Goal: Task Accomplishment & Management: Manage account settings

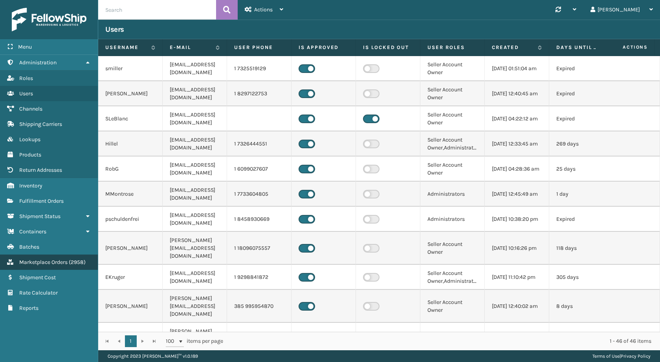
click at [58, 262] on span "Marketplace Orders" at bounding box center [43, 262] width 48 height 7
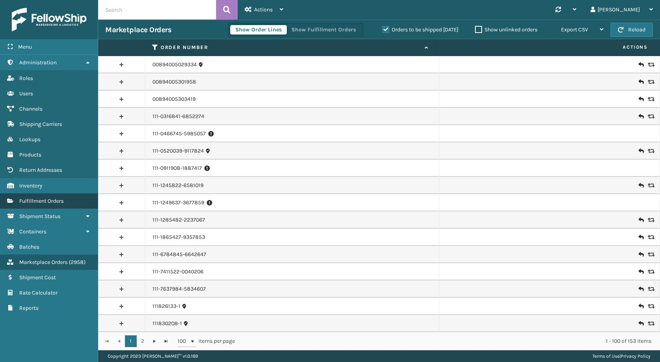
click at [61, 204] on span "Fulfillment Orders" at bounding box center [41, 201] width 44 height 7
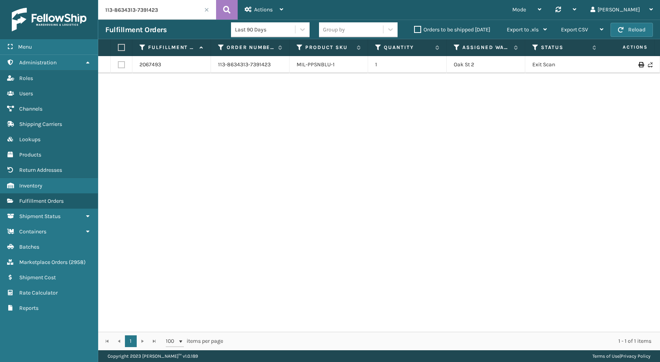
click at [175, 11] on input "113-8634313-7391423" at bounding box center [157, 10] width 118 height 20
click at [222, 7] on button at bounding box center [227, 10] width 22 height 20
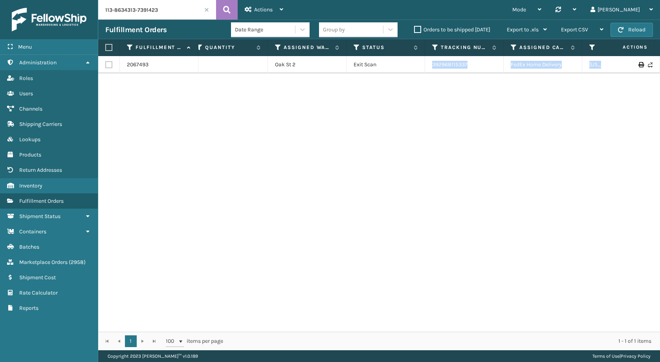
drag, startPoint x: 562, startPoint y: 65, endPoint x: 659, endPoint y: 66, distance: 97.4
click at [659, 66] on div "2067493 113-8634313-7391423 MIL-PPSNBLU-1 [STREET_ADDRESS] Exit Scan 3929681153…" at bounding box center [378, 194] width 561 height 276
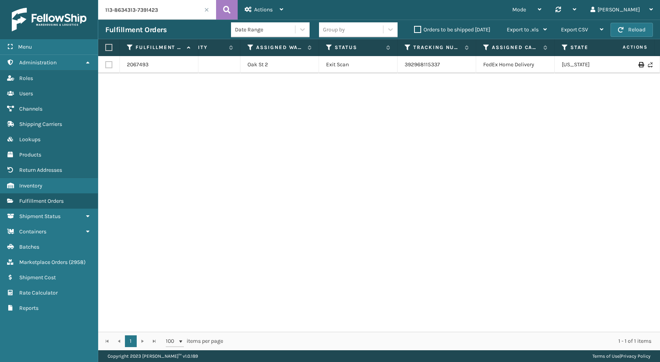
click at [515, 96] on div "2067493 113-8634313-7391423 MIL-PPSNBLU-1 [STREET_ADDRESS] Exit Scan 3929681153…" at bounding box center [378, 194] width 561 height 276
drag, startPoint x: 443, startPoint y: 65, endPoint x: 400, endPoint y: 68, distance: 42.5
click at [400, 68] on td "392968115337" at bounding box center [436, 64] width 79 height 17
copy link "392968115337"
click at [179, 24] on div "Fulfillment Orders Date Range Group by Orders to be shipped [DATE] Export to .x…" at bounding box center [378, 30] width 561 height 20
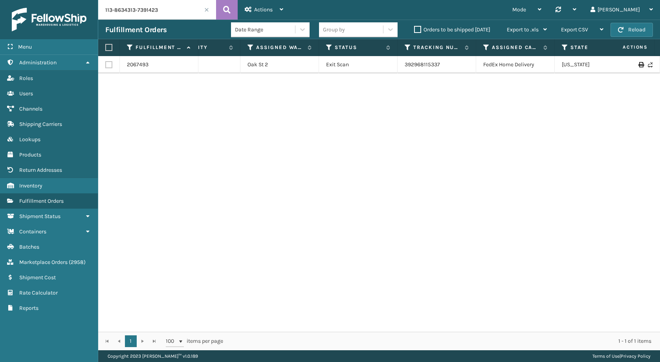
click at [180, 20] on div "Fulfillment Orders Date Range Group by Orders to be shipped [DATE] Export to .x…" at bounding box center [378, 30] width 561 height 20
click at [181, 15] on input "113-8634313-7391423" at bounding box center [157, 10] width 118 height 20
paste input "4-5865977-7184256"
click at [224, 9] on icon at bounding box center [226, 10] width 7 height 12
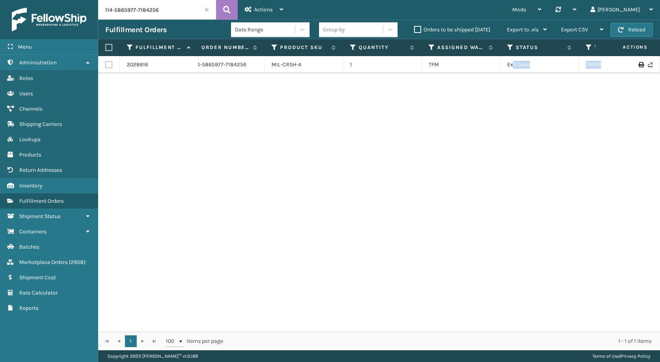
scroll to position [0, 121]
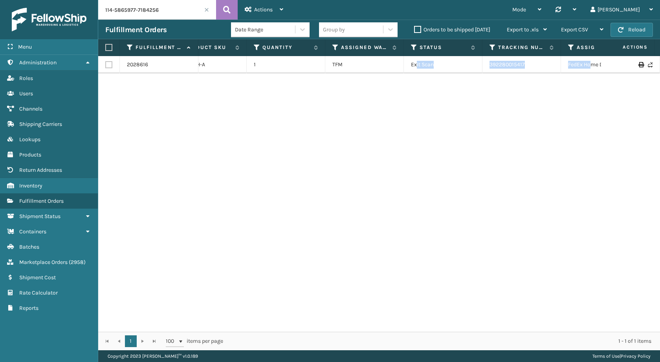
drag, startPoint x: 538, startPoint y: 63, endPoint x: 649, endPoint y: 71, distance: 110.7
click at [655, 71] on div "2028616 114-5865977-7184256 MIL-CRSH-A 1 TFM Exit Scan 392280015417 FedEx Home …" at bounding box center [378, 194] width 561 height 276
click at [579, 82] on div "2028616 114-5865977-7184256 MIL-CRSH-A 1 TFM Exit Scan 392280015417 FedEx Home …" at bounding box center [378, 194] width 561 height 276
drag, startPoint x: 454, startPoint y: 66, endPoint x: 401, endPoint y: 66, distance: 53.0
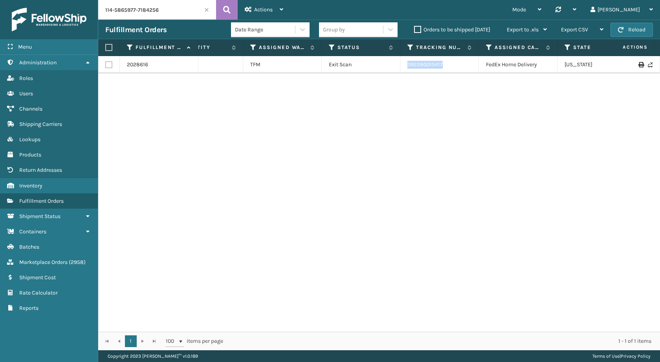
click at [401, 66] on td "392280015417" at bounding box center [439, 64] width 79 height 17
copy link "392280015417"
click at [147, 7] on input "114-5865977-7184256" at bounding box center [157, 10] width 118 height 20
drag, startPoint x: 444, startPoint y: 66, endPoint x: 405, endPoint y: 67, distance: 39.3
click at [405, 67] on td "392280015417" at bounding box center [439, 64] width 79 height 17
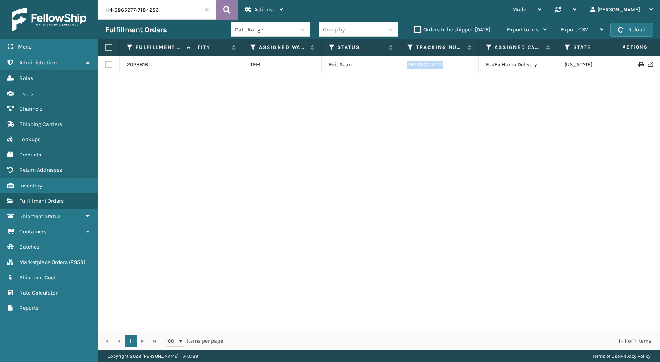
copy link "392280015417"
click at [149, 15] on input "114-5865977-7184256" at bounding box center [157, 10] width 118 height 20
click at [226, 9] on icon at bounding box center [226, 10] width 7 height 12
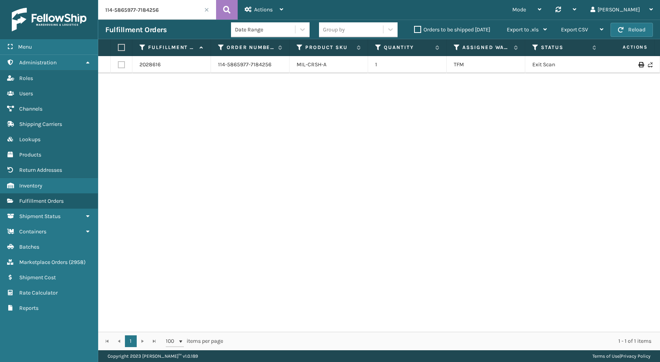
click at [163, 18] on input "114-5865977-7184256" at bounding box center [157, 10] width 118 height 20
click at [220, 9] on button at bounding box center [227, 10] width 22 height 20
click at [137, 11] on input "114-5865977-7184256" at bounding box center [157, 10] width 118 height 20
paste input "[PHONE_NUMBER]"
click at [225, 8] on icon at bounding box center [226, 10] width 7 height 12
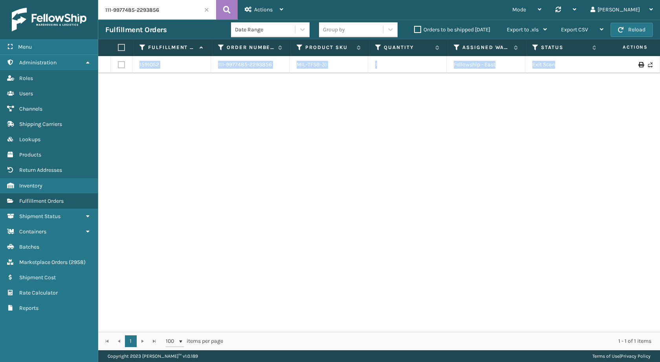
scroll to position [0, 96]
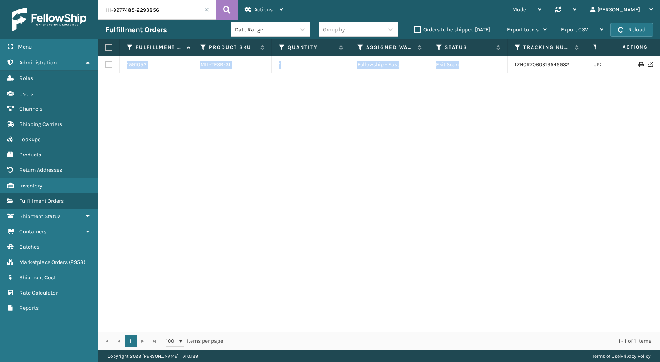
drag, startPoint x: 582, startPoint y: 73, endPoint x: 659, endPoint y: 84, distance: 78.2
click at [659, 84] on div "1591052 111-9977485-2293856 MIL-TFSB-31 1 Fellowship - East Exit Scan 1ZH0R7060…" at bounding box center [378, 194] width 561 height 276
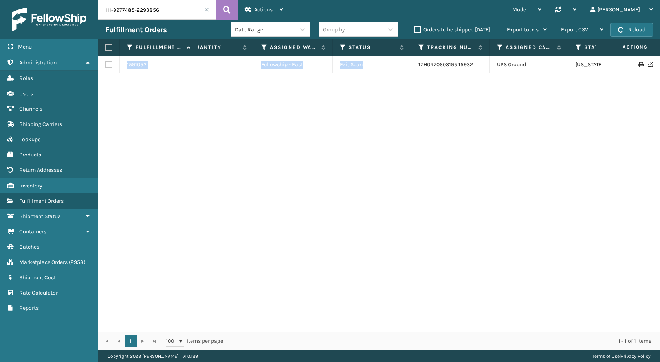
click at [489, 62] on td "1ZH0R7060319545932" at bounding box center [450, 64] width 79 height 17
drag, startPoint x: 482, startPoint y: 63, endPoint x: 392, endPoint y: 65, distance: 89.9
click at [392, 65] on tr "1591052 111-9977485-2293856 MIL-TFSB-31 1 Fellowship - East Exit Scan 1ZH0R7060…" at bounding box center [345, 64] width 878 height 17
copy tr "1ZH0R7060319545932"
click at [160, 9] on input "111-9977485-2293856" at bounding box center [157, 10] width 118 height 20
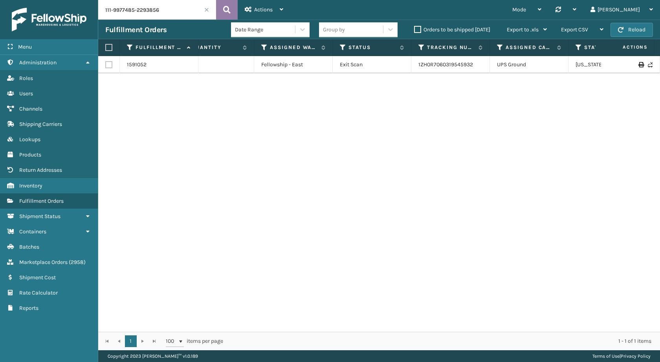
paste input "113-2515352-3625829"
click at [229, 6] on icon at bounding box center [226, 10] width 7 height 12
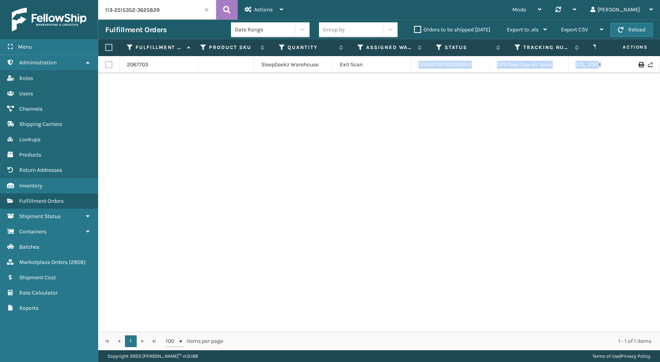
scroll to position [0, 233]
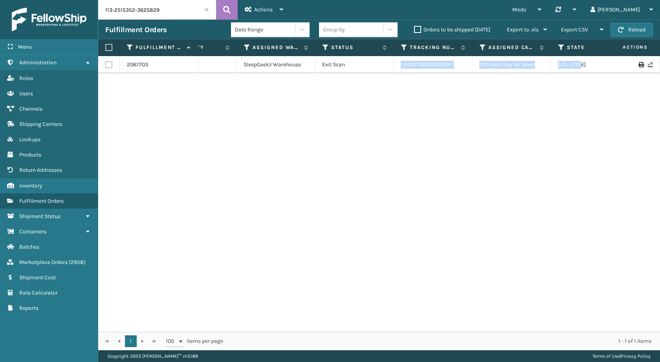
drag, startPoint x: 588, startPoint y: 66, endPoint x: 523, endPoint y: 72, distance: 66.3
click at [654, 57] on div "2067703 113-2515352-3625829 MIL-CFB-DL 1 SleepGeekz Warehouse Exit Scan 1ZH0R70…" at bounding box center [378, 194] width 561 height 276
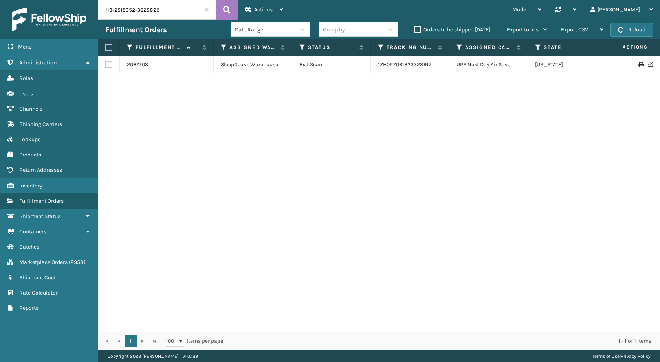
click at [437, 122] on div "2067703 113-2515352-3625829 MIL-CFB-DL 1 SleepGeekz Warehouse Exit Scan 1ZH0R70…" at bounding box center [378, 194] width 561 height 276
drag, startPoint x: 440, startPoint y: 62, endPoint x: 375, endPoint y: 67, distance: 64.6
click at [375, 67] on td "1ZH0R7061323328917" at bounding box center [410, 64] width 79 height 17
copy link "1ZH0R7061323328917"
click at [160, 13] on input "113-2515352-3625829" at bounding box center [157, 10] width 118 height 20
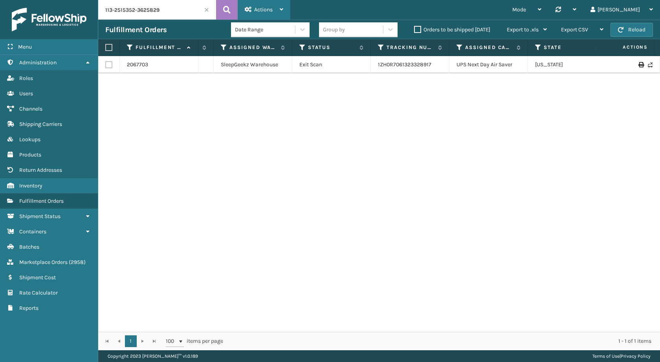
paste input "[PHONE_NUMBER]"
click at [225, 11] on icon at bounding box center [226, 10] width 7 height 12
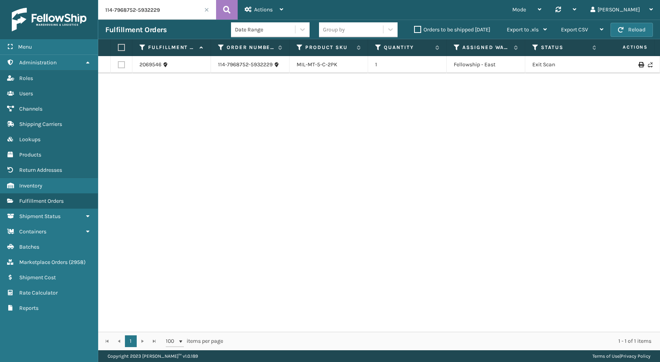
scroll to position [0, 177]
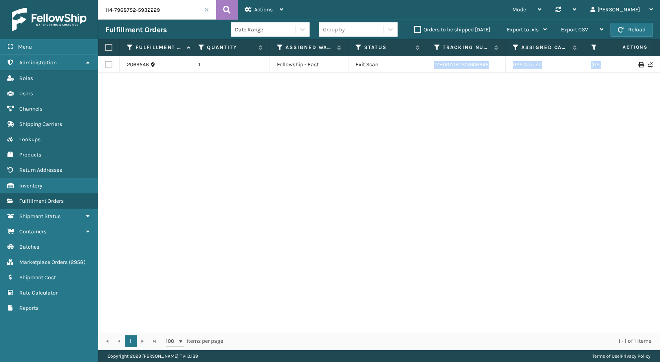
drag, startPoint x: 584, startPoint y: 66, endPoint x: 659, endPoint y: 70, distance: 75.1
click at [659, 70] on div "2069546 114-7968752-5932229 MIL-MT-5-C-2PK 1 Fellowship - East Exit Scan 1ZH0R7…" at bounding box center [378, 194] width 561 height 276
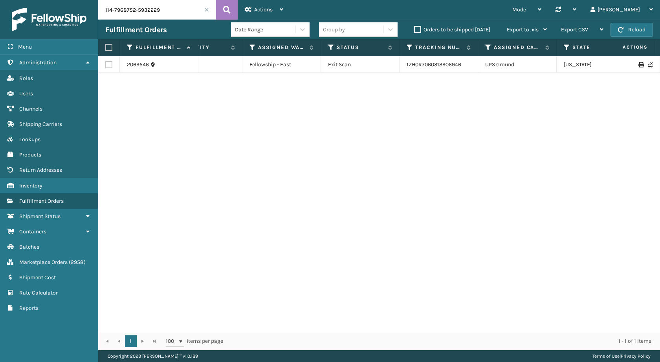
click at [503, 100] on div "2069546 114-7968752-5932229 MIL-MT-5-C-2PK 1 Fellowship - East Exit Scan 1ZH0R7…" at bounding box center [378, 194] width 561 height 276
drag, startPoint x: 467, startPoint y: 68, endPoint x: 399, endPoint y: 68, distance: 67.5
click at [399, 68] on td "1ZH0R7060313906946" at bounding box center [438, 64] width 79 height 17
copy link "1ZH0R7060313906946"
click at [150, 11] on input "114-7968752-5932229" at bounding box center [157, 10] width 118 height 20
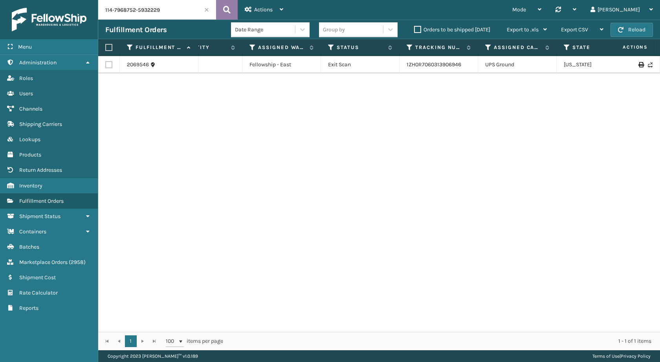
paste input "[CREDIT_CARD_NUMBER]"
click at [229, 11] on icon at bounding box center [226, 10] width 7 height 12
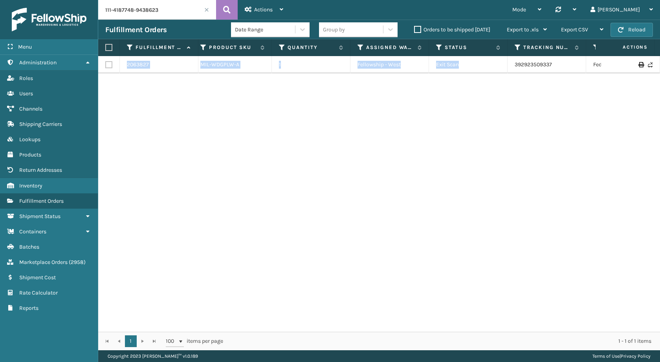
scroll to position [0, 192]
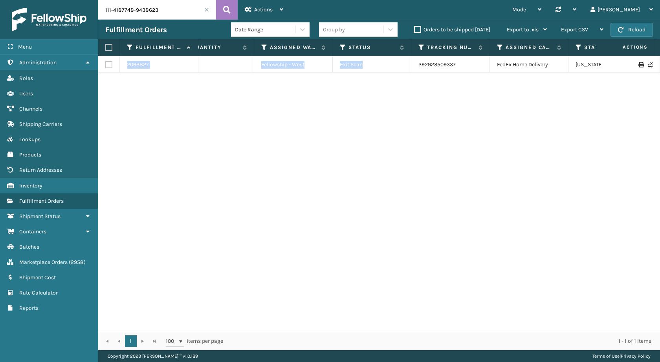
drag, startPoint x: 570, startPoint y: 63, endPoint x: 659, endPoint y: 84, distance: 92.1
click at [659, 84] on div "2063827 111-4187748-9438623 MIL-WDGPLW-A 1 Fellowship - West Exit Scan 39292350…" at bounding box center [378, 194] width 561 height 276
drag, startPoint x: 494, startPoint y: 112, endPoint x: 481, endPoint y: 69, distance: 44.6
click at [493, 112] on div "2063827 111-4187748-9438623 MIL-WDGPLW-A 1 Fellowship - West Exit Scan 39292350…" at bounding box center [378, 194] width 561 height 276
click at [477, 68] on td "392923509337" at bounding box center [450, 64] width 79 height 17
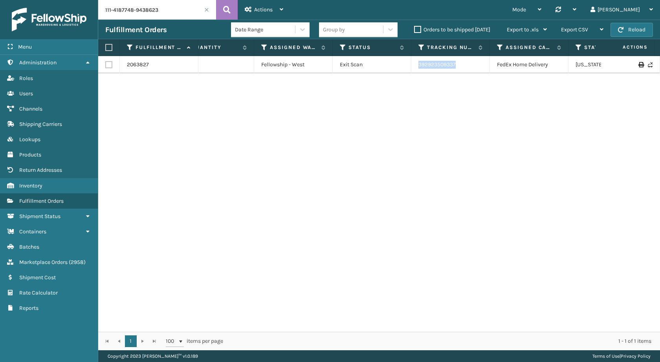
drag, startPoint x: 478, startPoint y: 65, endPoint x: 412, endPoint y: 65, distance: 65.6
click at [412, 65] on td "392923509337" at bounding box center [450, 64] width 79 height 17
copy link "392923509337"
click at [157, 26] on h3 "Fulfillment Orders" at bounding box center [135, 29] width 61 height 9
click at [162, 17] on input "111-4187748-9438623" at bounding box center [157, 10] width 118 height 20
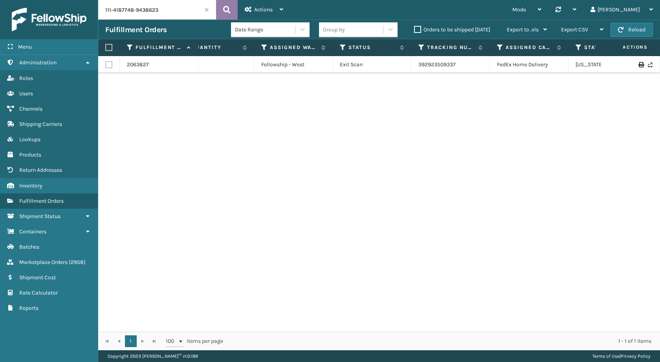
paste input "112-0790067-8614619"
click at [232, 13] on button at bounding box center [227, 10] width 22 height 20
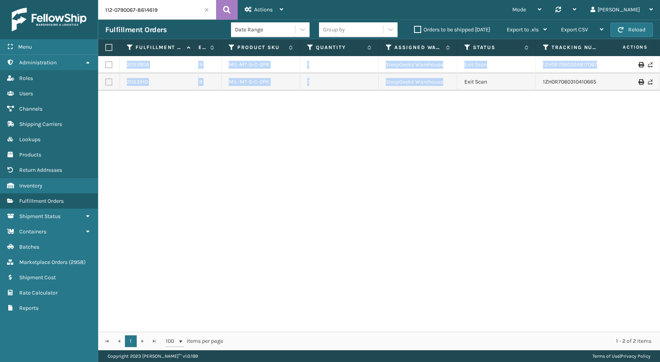
scroll to position [0, 164]
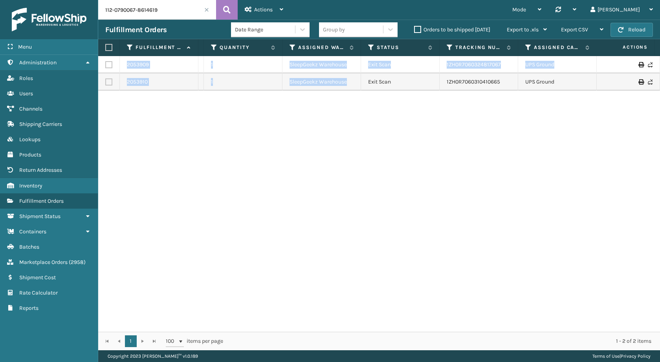
drag, startPoint x: 516, startPoint y: 75, endPoint x: 659, endPoint y: 98, distance: 144.7
click at [659, 98] on div "2053909 112-0790067-8614619 MIL-MT-5-C-2PK 1 SleepGeekz Warehouse Exit Scan 1ZH…" at bounding box center [378, 194] width 561 height 276
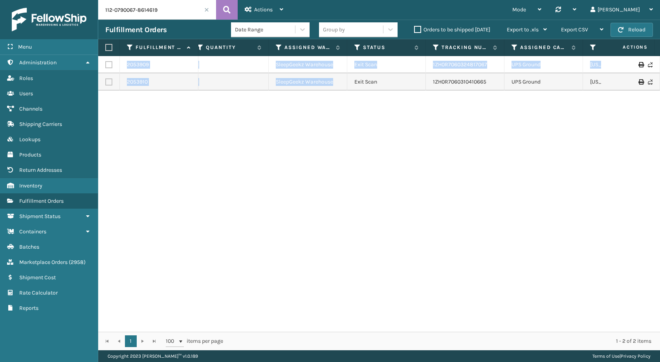
click at [587, 113] on div "2053909 112-0790067-8614619 MIL-MT-5-C-2PK 1 SleepGeekz Warehouse Exit Scan 1ZH…" at bounding box center [378, 194] width 561 height 276
drag, startPoint x: 495, startPoint y: 69, endPoint x: 430, endPoint y: 68, distance: 64.4
click at [430, 68] on td "1ZH0R7060324817067" at bounding box center [465, 64] width 79 height 17
copy link "1ZH0R7060324817067"
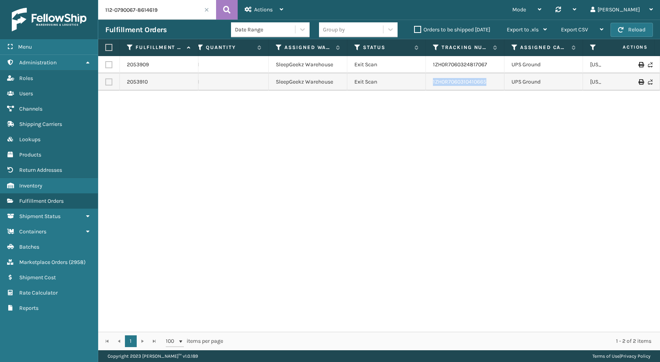
drag, startPoint x: 490, startPoint y: 83, endPoint x: 407, endPoint y: 82, distance: 83.6
click at [407, 82] on tr "2053910 112-0790067-8614619 MIL-MT-5-C-2PK 1 SleepGeekz Warehouse Exit Scan 1ZH…" at bounding box center [359, 81] width 878 height 17
copy tr "1ZH0R7060310410665"
click at [138, 0] on input "112-0790067-8614619" at bounding box center [157, 10] width 118 height 20
paste input "6625129-4505031"
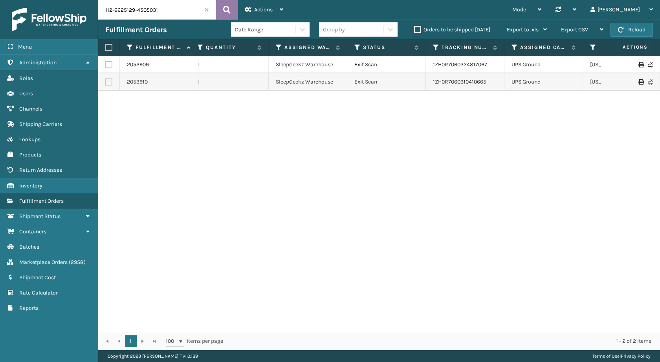
click at [233, 11] on button at bounding box center [227, 10] width 22 height 20
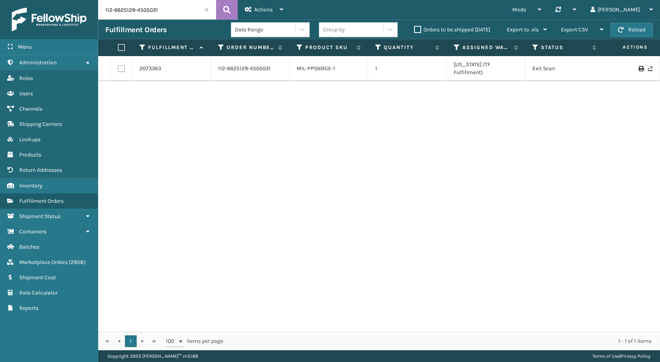
scroll to position [0, 179]
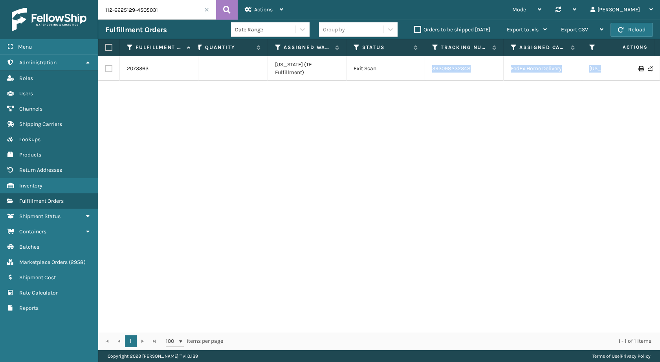
drag, startPoint x: 571, startPoint y: 63, endPoint x: 659, endPoint y: 70, distance: 88.2
click at [659, 70] on div "2073363 112-6625129-4505031 MIL-PPSNBGE-1 1 [US_STATE] (TF Fulfillment) Exit Sc…" at bounding box center [378, 194] width 561 height 276
click at [626, 84] on div "2073363 112-6625129-4505031 MIL-PPSNBGE-1 1 [US_STATE] (TF Fulfillment) Exit Sc…" at bounding box center [378, 194] width 561 height 276
drag, startPoint x: 489, startPoint y: 62, endPoint x: 425, endPoint y: 63, distance: 64.0
click at [425, 63] on td "393098232348" at bounding box center [464, 68] width 79 height 25
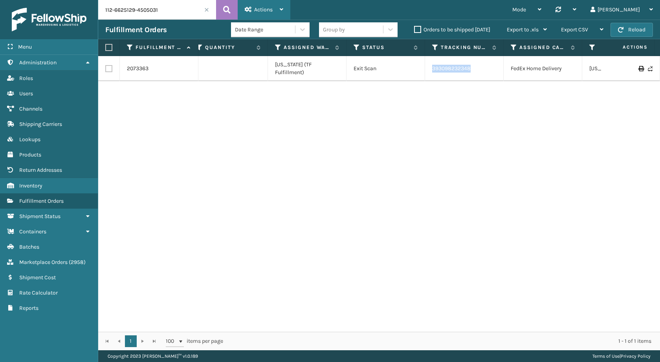
copy link "393098232348"
click at [144, 20] on div "Fulfillment Orders Date Range Group by Orders to be shipped [DATE] Export to .x…" at bounding box center [378, 30] width 561 height 20
click at [148, 11] on input "112-6625129-4505031" at bounding box center [157, 10] width 118 height 20
paste input "9309085-198100"
click at [233, 8] on button at bounding box center [227, 10] width 22 height 20
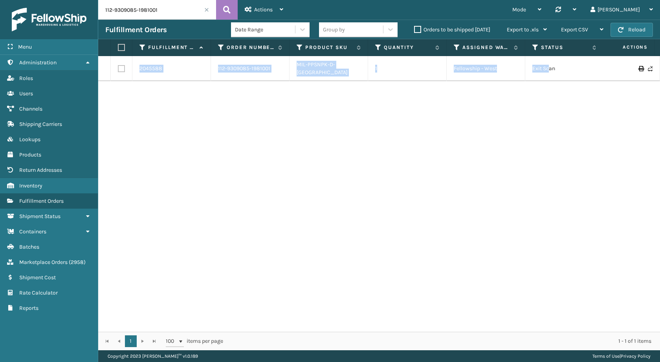
scroll to position [0, 85]
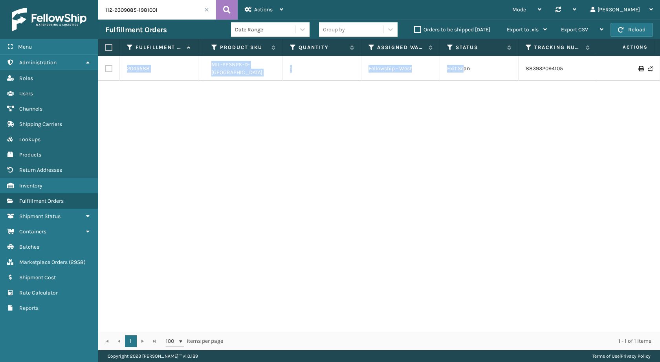
drag, startPoint x: 552, startPoint y: 69, endPoint x: 659, endPoint y: 78, distance: 107.6
click at [659, 78] on div "2045588 112-9309085-1981001 MIL-PPSNPK-D-TN 1 Fellowship - West Exit Scan 88393…" at bounding box center [378, 194] width 561 height 276
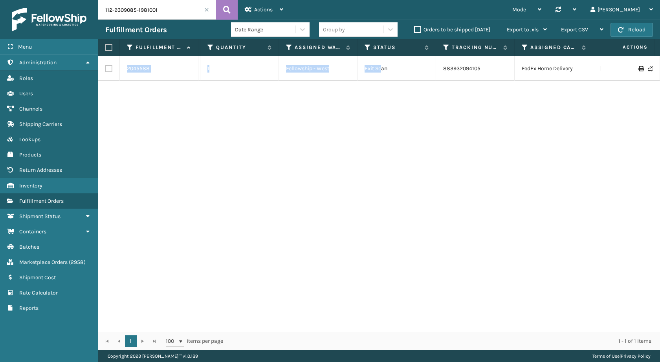
click at [547, 115] on div "2045588 112-9309085-1981001 MIL-PPSNPK-D-TN 1 Fellowship - West Exit Scan 88393…" at bounding box center [378, 194] width 561 height 276
drag, startPoint x: 490, startPoint y: 66, endPoint x: 433, endPoint y: 64, distance: 56.9
click at [429, 66] on tr "2045588 112-9309085-1981001 MIL-PPSNPK-D-TN 1 Fellowship - West Exit Scan 88393…" at bounding box center [370, 68] width 878 height 25
click at [153, 19] on input "112-9309085-1981001" at bounding box center [157, 10] width 118 height 20
paste input "6625129-450503"
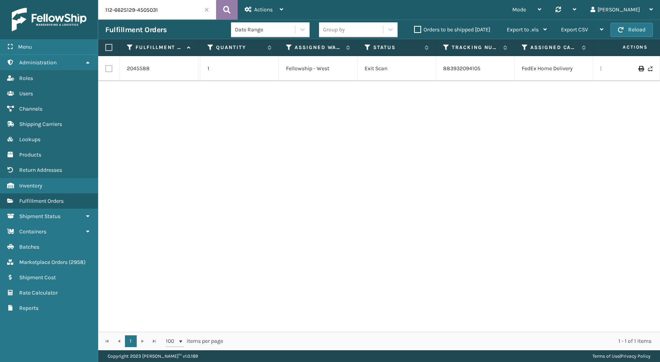
click at [223, 11] on icon at bounding box center [226, 10] width 7 height 12
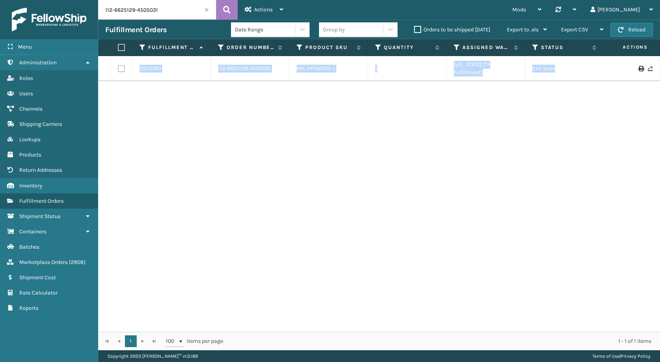
scroll to position [0, 96]
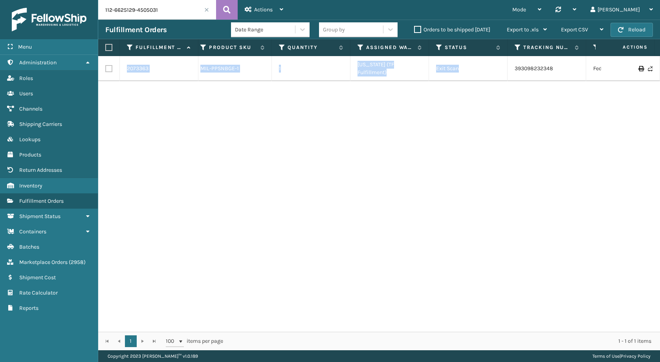
drag, startPoint x: 560, startPoint y: 67, endPoint x: 659, endPoint y: 85, distance: 100.5
click at [659, 85] on div "2073363 112-6625129-4505031 MIL-PPSNBGE-1 1 [US_STATE] (TF Fulfillment) Exit Sc…" at bounding box center [378, 194] width 561 height 276
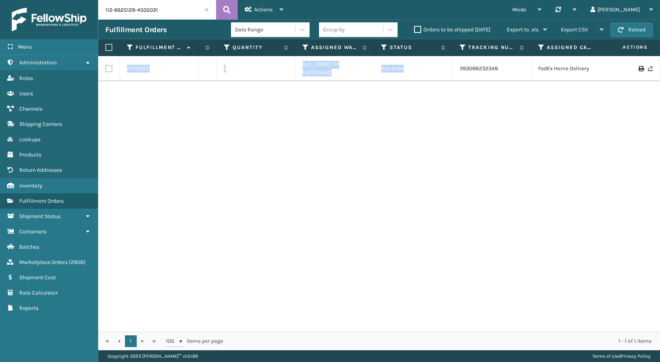
click at [487, 114] on div "2073363 112-6625129-4505031 MIL-PPSNBGE-1 1 [US_STATE] (TF Fulfillment) Exit Sc…" at bounding box center [378, 194] width 561 height 276
drag, startPoint x: 503, startPoint y: 60, endPoint x: 455, endPoint y: 64, distance: 48.9
click at [455, 64] on td "393098232348" at bounding box center [491, 68] width 79 height 25
click at [147, 11] on input "112-6625129-4505031" at bounding box center [157, 10] width 118 height 20
paste input "3-7737105-8808232"
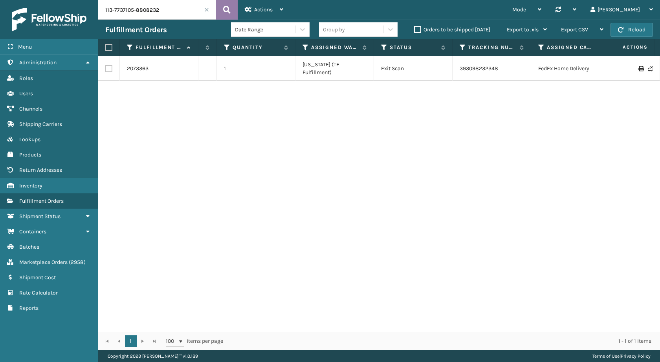
click at [223, 8] on icon at bounding box center [226, 10] width 7 height 12
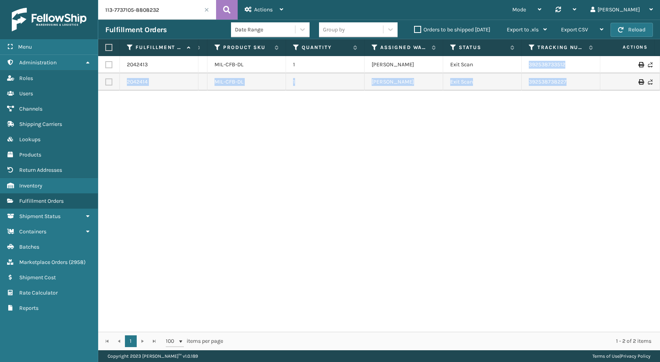
scroll to position [0, 178]
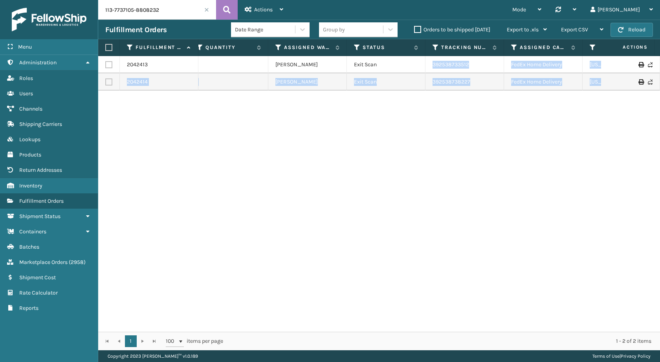
drag, startPoint x: 557, startPoint y: 71, endPoint x: 659, endPoint y: 89, distance: 103.5
click at [659, 89] on div "2042413 113-7737105-8808232 MIL-CFB-DL 1 [PERSON_NAME] Exit Scan 392538733512 F…" at bounding box center [378, 194] width 561 height 276
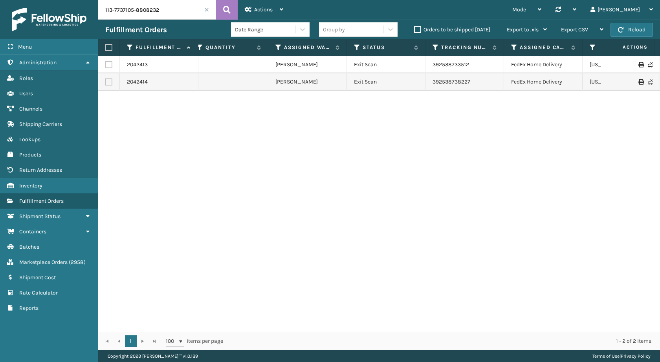
click at [486, 134] on div "2042413 113-7737105-8808232 MIL-CFB-DL 1 [PERSON_NAME] Exit Scan 392538733512 F…" at bounding box center [378, 194] width 561 height 276
drag, startPoint x: 483, startPoint y: 63, endPoint x: 429, endPoint y: 64, distance: 54.6
click at [429, 64] on td "392538733512" at bounding box center [464, 64] width 79 height 17
drag, startPoint x: 487, startPoint y: 78, endPoint x: 429, endPoint y: 79, distance: 58.1
click at [429, 79] on td "392538738227" at bounding box center [464, 81] width 79 height 17
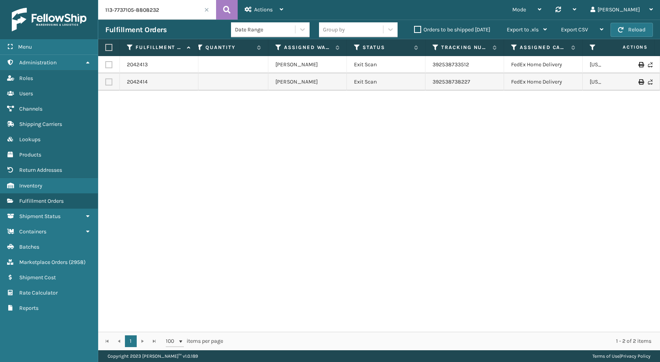
click at [132, 19] on input "113-7737105-8808232" at bounding box center [157, 10] width 118 height 20
paste input "2-3563476-554020"
type input "112-3563476-5540202"
click at [219, 9] on button at bounding box center [227, 10] width 22 height 20
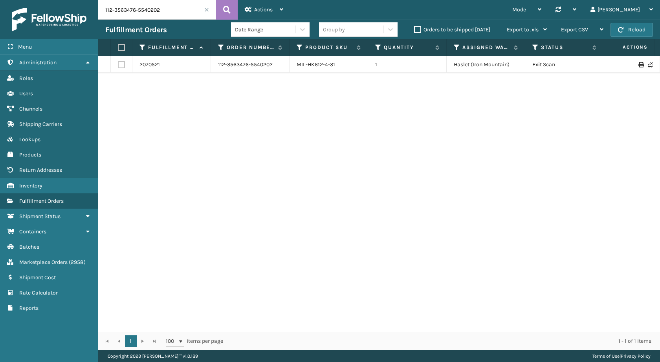
scroll to position [0, 33]
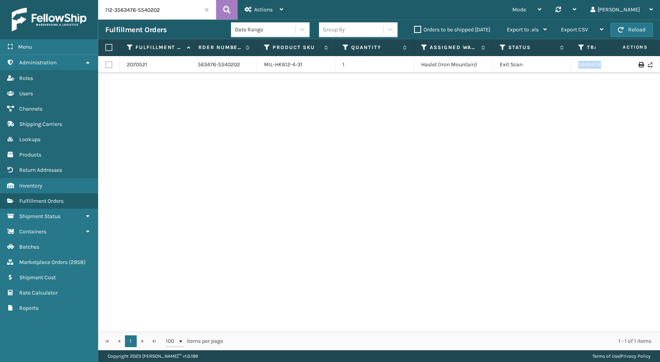
drag, startPoint x: 569, startPoint y: 64, endPoint x: 637, endPoint y: 66, distance: 68.0
click at [652, 68] on tr "2070521 112-3563476-5540202 MIL-HK612-4-31 1 Haslet ([GEOGRAPHIC_DATA]) Exit Sc…" at bounding box center [505, 64] width 878 height 17
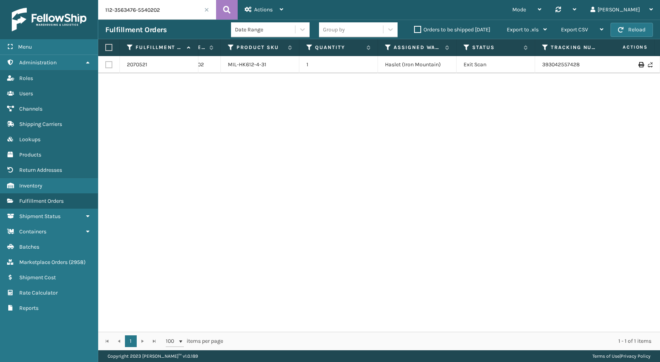
click at [556, 112] on div "2070521 112-3563476-5540202 MIL-HK612-4-31 1 Haslet ([GEOGRAPHIC_DATA]) Exit Sc…" at bounding box center [378, 194] width 561 height 276
drag, startPoint x: 583, startPoint y: 65, endPoint x: 530, endPoint y: 65, distance: 53.4
click at [530, 65] on tr "2070521 112-3563476-5540202 MIL-HK612-4-31 1 Haslet ([GEOGRAPHIC_DATA]) Exit Sc…" at bounding box center [468, 64] width 878 height 17
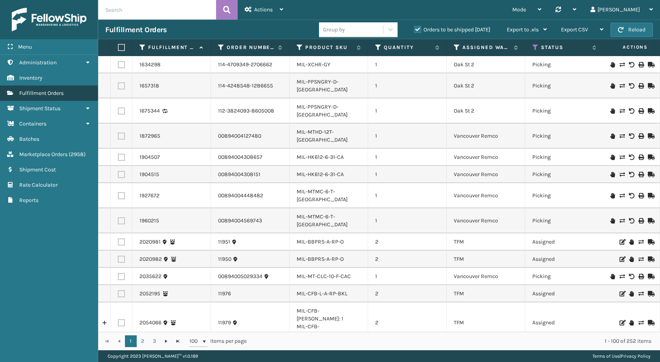
click at [48, 92] on span "Fulfillment Orders" at bounding box center [41, 93] width 44 height 7
click at [67, 95] on link "Fulfillment Orders" at bounding box center [49, 93] width 98 height 15
click at [423, 26] on div "Orders to be shipped [DATE]" at bounding box center [453, 29] width 93 height 9
click at [420, 31] on label "Orders to be shipped [DATE]" at bounding box center [452, 29] width 76 height 7
click at [414, 30] on input "Orders to be shipped [DATE]" at bounding box center [414, 27] width 0 height 5
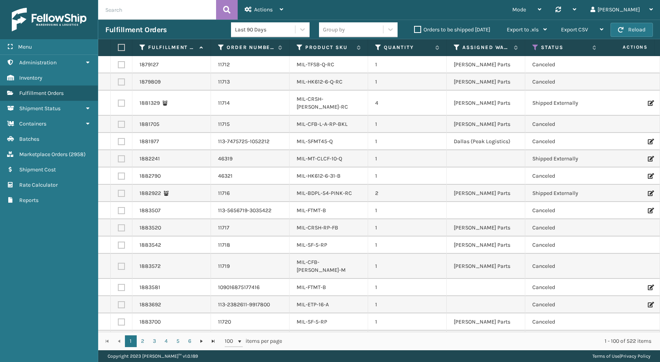
click at [159, 22] on div "Fulfillment Orders Last 90 Days Group by Orders to be shipped today Export to .…" at bounding box center [378, 30] width 561 height 20
click at [144, 10] on input "text" at bounding box center [157, 10] width 118 height 20
paste input "113-8634313-7391423"
type input "113-8634313-7391423"
click at [224, 13] on icon at bounding box center [226, 10] width 7 height 12
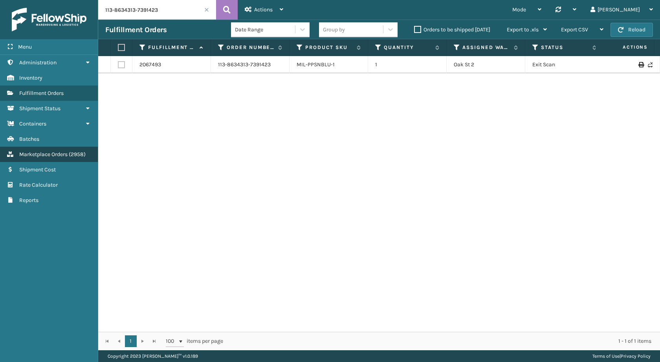
click at [79, 153] on span "( 2958 )" at bounding box center [77, 154] width 17 height 7
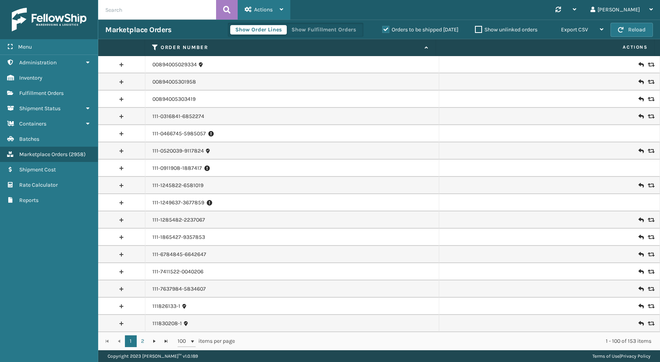
click at [259, 11] on span "Actions" at bounding box center [263, 9] width 18 height 7
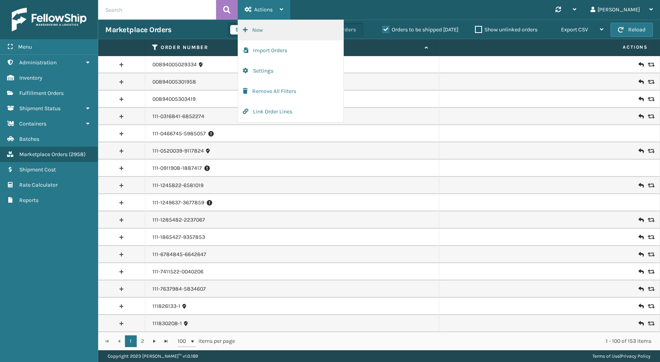
click at [276, 29] on button "New" at bounding box center [290, 30] width 105 height 20
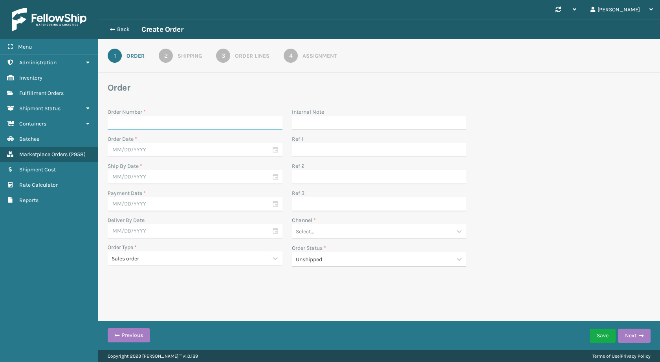
click at [177, 127] on input "Order Number *" at bounding box center [195, 123] width 175 height 14
paste input "114-5865977-7184256"
type input "114-5865977-7184256-R"
click at [206, 152] on input "text" at bounding box center [195, 150] width 175 height 14
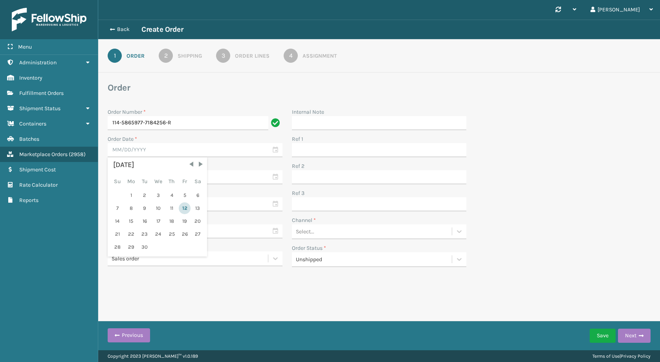
click at [182, 210] on div "12" at bounding box center [185, 209] width 12 height 12
type input "09/12/2025"
click at [190, 179] on input "text" at bounding box center [195, 177] width 175 height 14
click at [183, 234] on div "12" at bounding box center [185, 236] width 12 height 12
type input "09/12/2025"
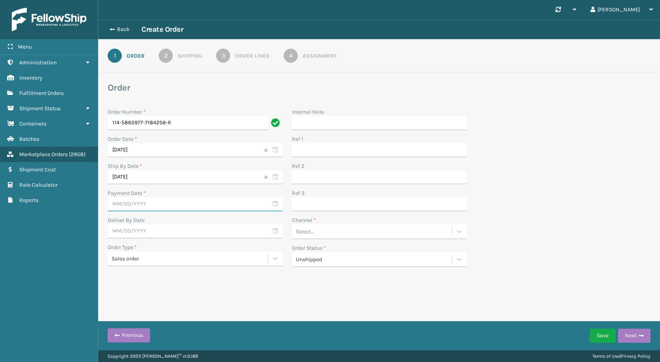
click at [180, 209] on input "text" at bounding box center [195, 204] width 175 height 14
click at [186, 263] on div "12" at bounding box center [185, 263] width 12 height 12
type input "09/12/2025"
click at [187, 231] on input "text" at bounding box center [195, 232] width 175 height 14
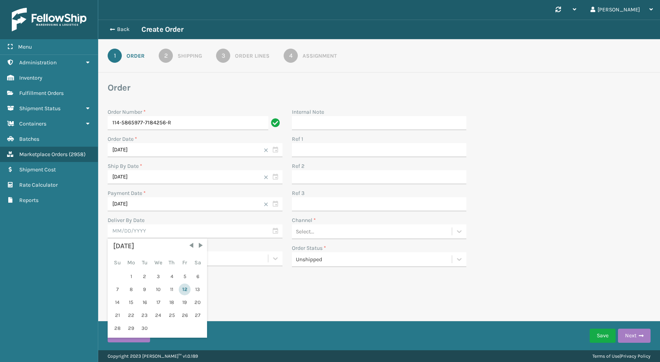
click at [188, 292] on div "12" at bounding box center [185, 290] width 12 height 12
type input "09/12/2025"
click at [183, 49] on link "2 Shipping" at bounding box center [179, 56] width 71 height 14
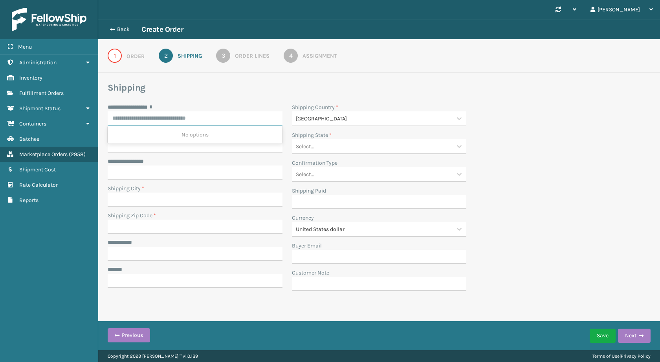
click at [205, 112] on input "**********" at bounding box center [195, 118] width 175 height 14
paste input "**********"
click at [217, 152] on div "5 SQUIRE VALLEY RD, BARBOURSVILLE, WV" at bounding box center [195, 149] width 175 height 15
type input "**********"
type input "BARBOURSVILLE"
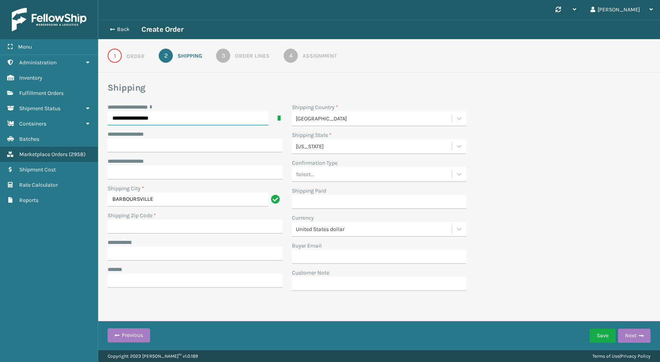
type input "25504-9519"
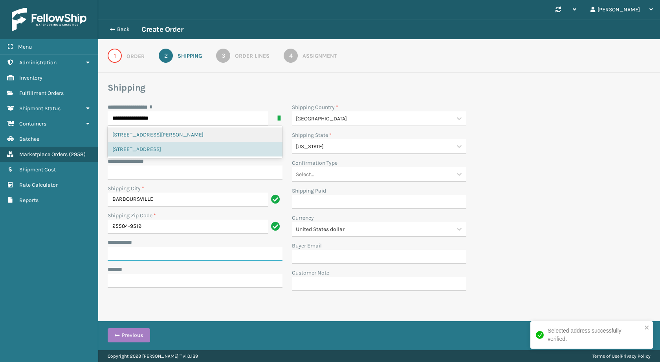
click at [176, 256] on input "**********" at bounding box center [195, 254] width 175 height 14
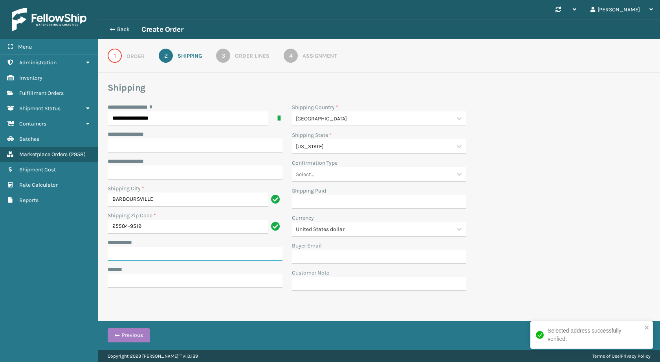
paste input "*****"
type input "*****"
click at [150, 277] on input "***** *" at bounding box center [195, 281] width 175 height 14
type input "**********"
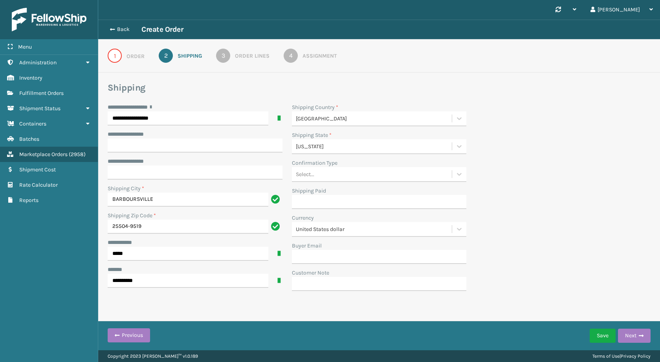
click at [237, 86] on h3 "Shipping" at bounding box center [379, 88] width 543 height 12
click at [113, 58] on div "1" at bounding box center [115, 56] width 14 height 14
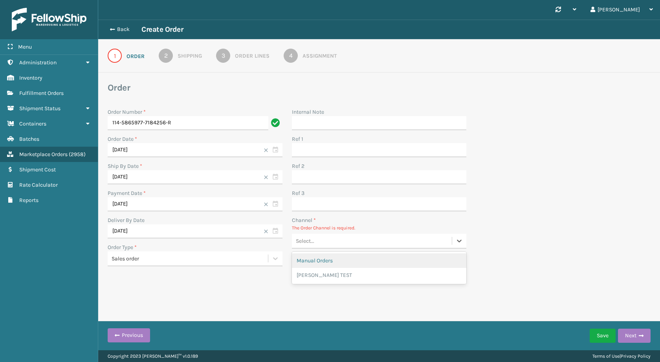
click at [325, 242] on div "Select..." at bounding box center [372, 241] width 160 height 13
click at [334, 263] on div "Manual Orders" at bounding box center [379, 261] width 175 height 15
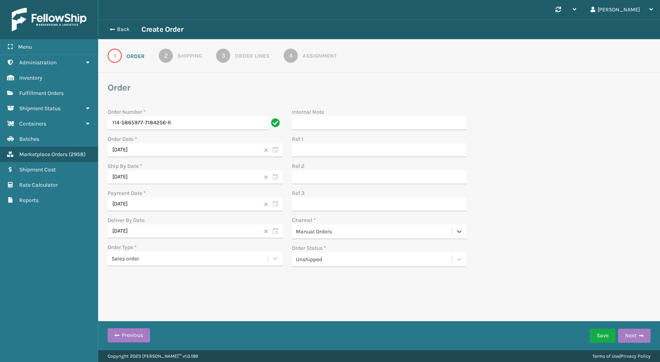
click at [205, 46] on div "1 Order 2 Shipping 3 Order Lines 4 Assignment" at bounding box center [378, 55] width 561 height 33
click at [192, 48] on div "1 Order 2 Shipping 3 Order Lines 4 Assignment" at bounding box center [378, 55] width 561 height 33
click at [192, 57] on div "Shipping" at bounding box center [189, 56] width 24 height 8
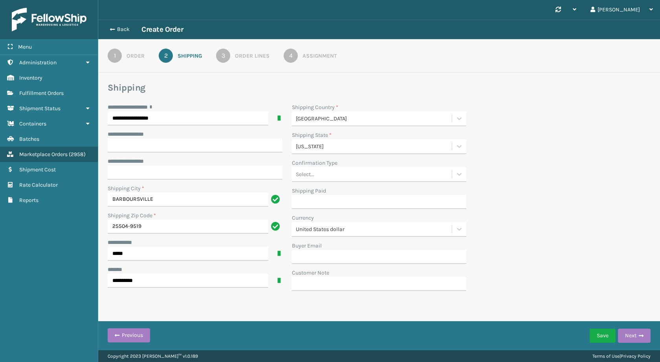
click at [243, 58] on div "Order Lines" at bounding box center [252, 56] width 35 height 8
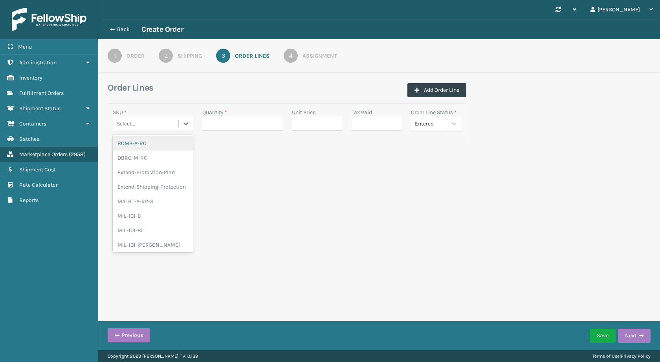
click at [160, 125] on div "Select..." at bounding box center [146, 123] width 66 height 13
paste input "MIL-CRSH-S"
type input "MIL-CRSH"
click at [157, 146] on div "MIL-CRSH-A" at bounding box center [153, 143] width 80 height 15
click at [217, 122] on input "Quantity *" at bounding box center [242, 124] width 80 height 14
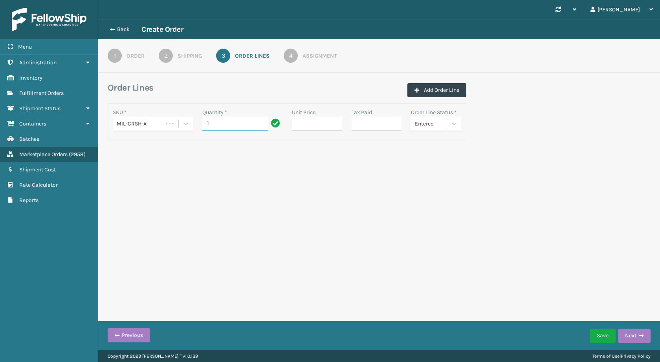
type input "1"
click at [304, 125] on input "Unit Price" at bounding box center [317, 124] width 50 height 14
paste input "193.99 U"
type input "193.99"
click at [298, 55] on link "4 Assignment" at bounding box center [309, 56] width 81 height 14
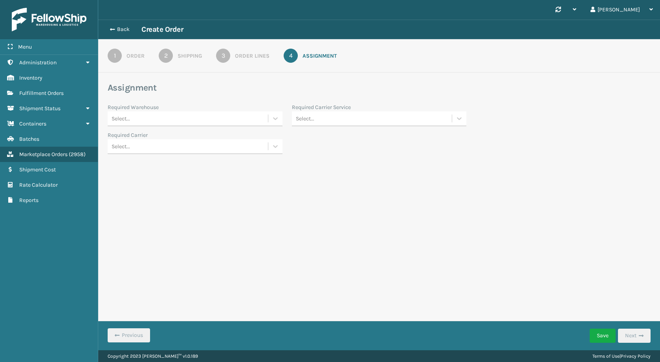
click at [252, 60] on div "Order Lines" at bounding box center [252, 56] width 35 height 8
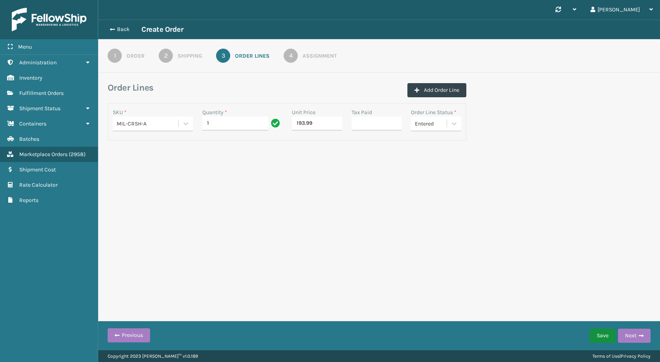
click at [607, 338] on button "Save" at bounding box center [602, 336] width 26 height 14
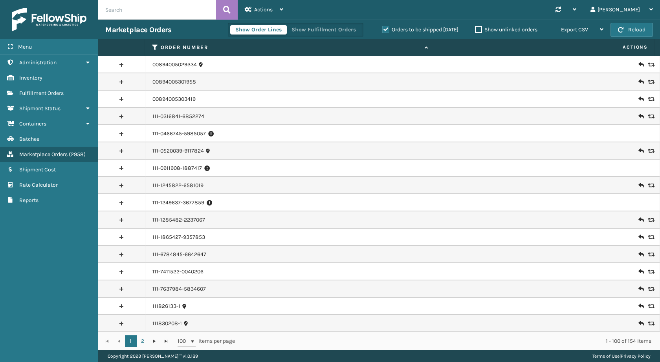
click at [151, 7] on input "text" at bounding box center [157, 10] width 118 height 20
paste input "114-5865977-7184256"
click at [227, 11] on icon at bounding box center [226, 10] width 7 height 12
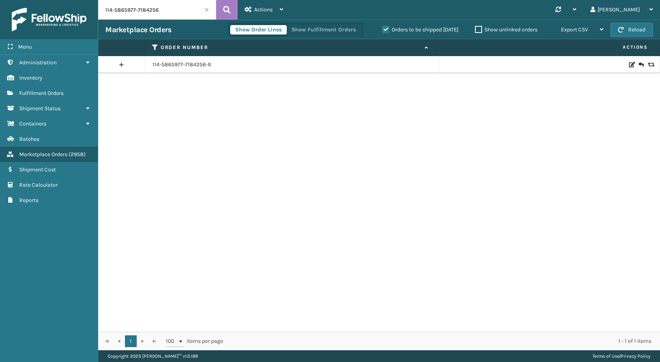
click at [176, 5] on input "114-5865977-7184256" at bounding box center [157, 10] width 118 height 20
paste input "1-1411102-29498"
type input "111-1411102-2949856"
click at [223, 10] on button at bounding box center [227, 10] width 22 height 20
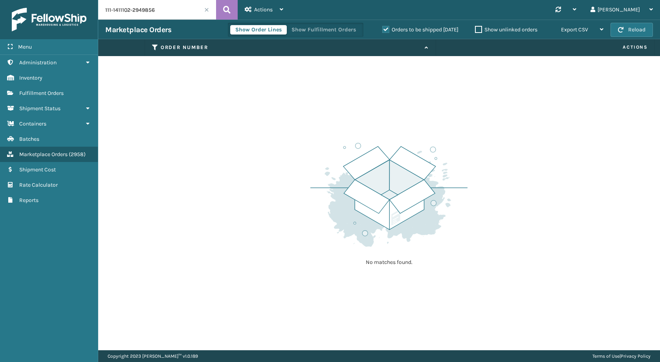
click at [386, 27] on label "Orders to be shipped [DATE]" at bounding box center [420, 29] width 76 height 7
click at [382, 27] on input "Orders to be shipped [DATE]" at bounding box center [382, 27] width 0 height 5
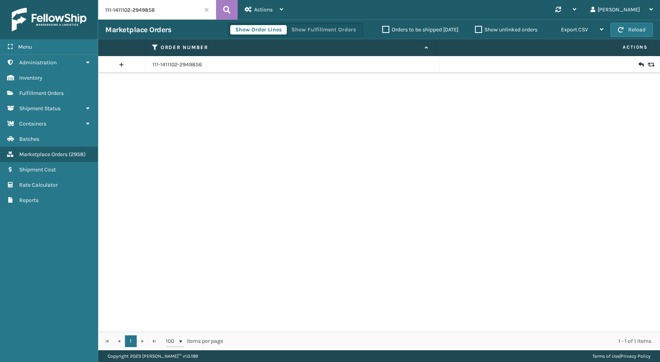
click at [172, 12] on input "111-1411102-2949856" at bounding box center [157, 10] width 118 height 20
click at [225, 12] on icon at bounding box center [226, 10] width 7 height 12
click at [647, 64] on icon at bounding box center [649, 64] width 5 height 5
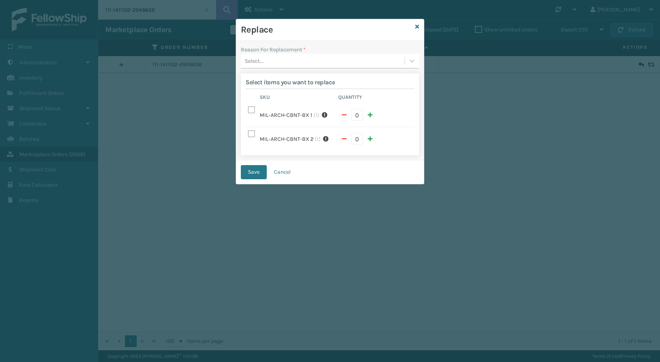
click at [250, 111] on label at bounding box center [252, 110] width 9 height 7
click at [248, 111] on input "checkbox" at bounding box center [248, 108] width 0 height 5
checkbox input "true"
type input "1"
click at [255, 131] on label at bounding box center [252, 134] width 9 height 7
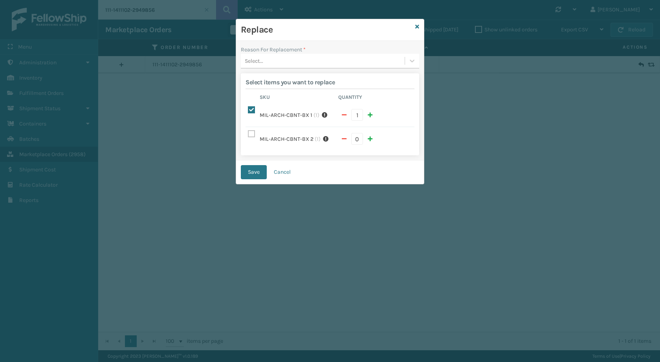
click at [248, 111] on input "checkbox" at bounding box center [248, 108] width 0 height 5
checkbox input "false"
type input "0"
click at [250, 109] on label at bounding box center [252, 110] width 9 height 7
click at [248, 109] on input "checkbox" at bounding box center [248, 108] width 0 height 5
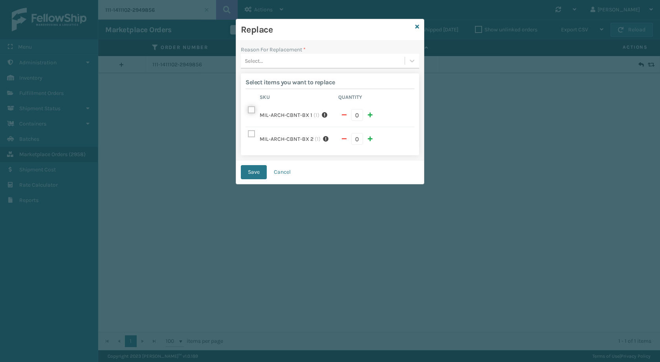
checkbox input "true"
type input "1"
click at [252, 131] on label at bounding box center [252, 134] width 9 height 7
click at [248, 111] on input "checkbox" at bounding box center [248, 108] width 0 height 5
checkbox input "false"
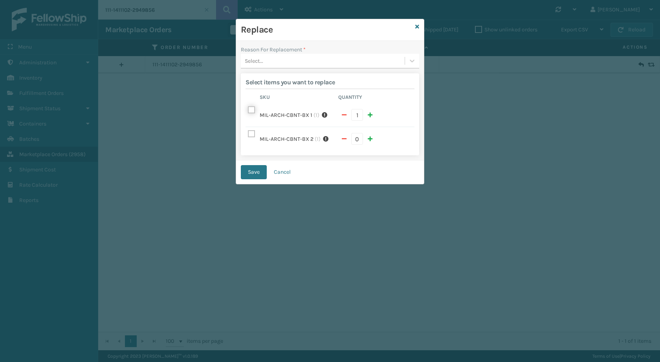
type input "0"
click at [252, 111] on label at bounding box center [252, 110] width 9 height 7
click at [248, 111] on input "checkbox" at bounding box center [248, 108] width 0 height 5
checkbox input "true"
type input "1"
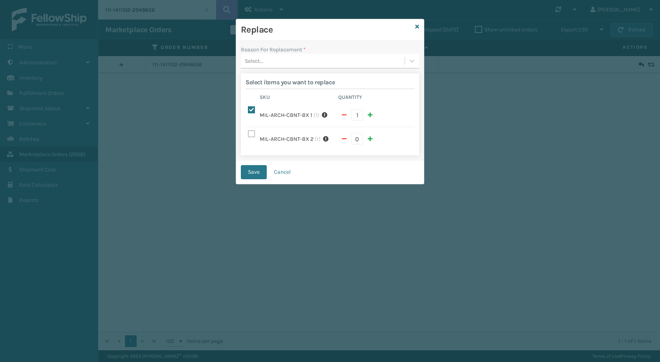
click at [249, 131] on label at bounding box center [252, 134] width 9 height 7
click at [248, 111] on input "checkbox" at bounding box center [248, 108] width 0 height 5
checkbox input "false"
type input "0"
click at [368, 114] on button "button" at bounding box center [370, 115] width 12 height 12
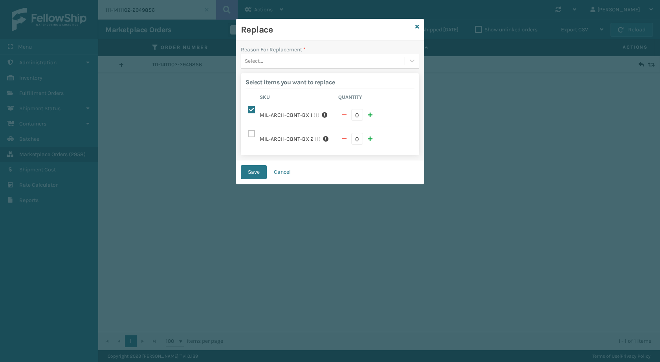
checkbox input "true"
type input "1"
click at [370, 137] on div "Select items you want to replace Sku Quantity MIL-ARCH-CBNT-BX 1 ( 1 ) This pro…" at bounding box center [330, 114] width 178 height 82
click at [372, 136] on span "button" at bounding box center [369, 138] width 5 height 5
checkbox input "true"
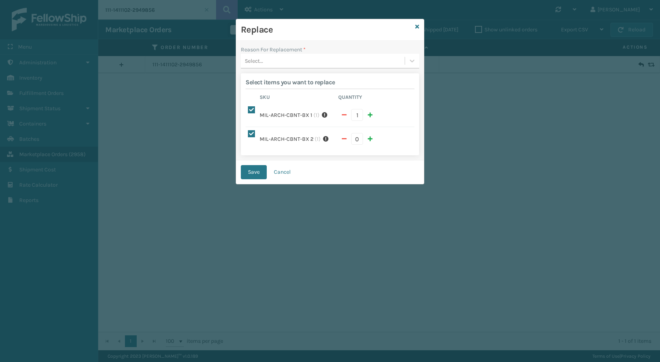
type input "1"
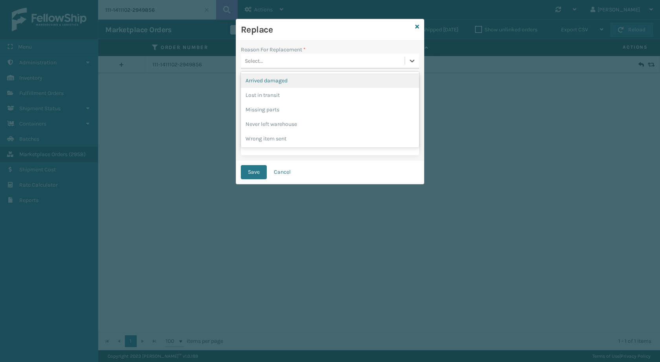
click at [312, 61] on div "Select..." at bounding box center [323, 61] width 164 height 13
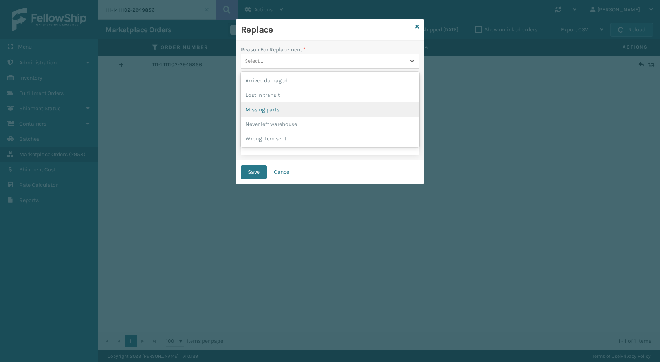
click at [286, 112] on div "Missing parts" at bounding box center [330, 109] width 178 height 15
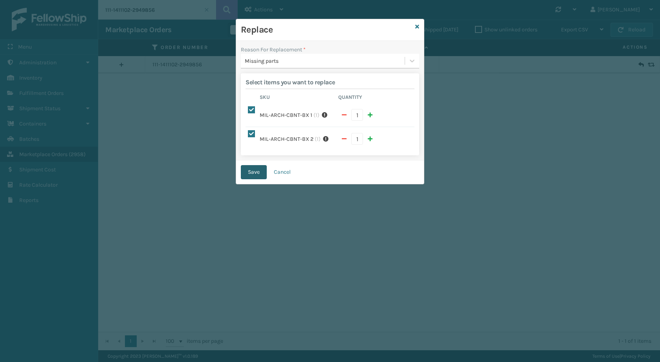
click at [256, 165] on button "Save" at bounding box center [254, 172] width 26 height 14
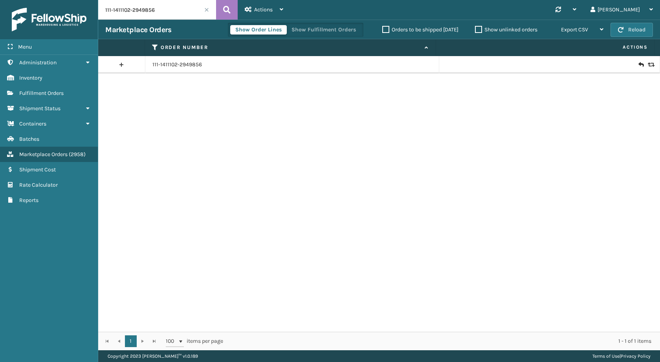
click at [174, 2] on input "111-1411102-2949856" at bounding box center [157, 10] width 118 height 20
paste input "3-4933474-8541011"
click at [227, 10] on icon at bounding box center [226, 10] width 7 height 12
click at [641, 62] on div at bounding box center [549, 65] width 206 height 8
click at [647, 63] on icon at bounding box center [649, 64] width 5 height 5
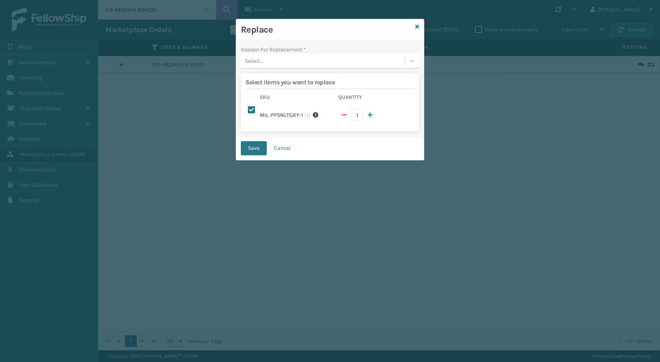
click at [299, 48] on label "Reason For Replacement *" at bounding box center [273, 50] width 65 height 8
click at [296, 53] on label "Reason For Replacement *" at bounding box center [273, 50] width 65 height 8
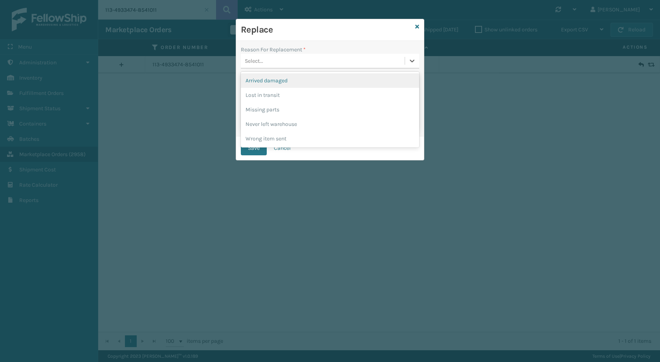
click at [286, 57] on div "Select..." at bounding box center [323, 61] width 164 height 13
click at [283, 81] on div "Arrived damaged" at bounding box center [330, 80] width 178 height 15
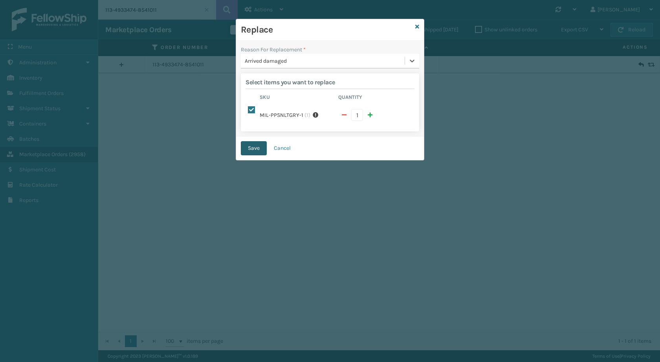
click at [249, 144] on button "Save" at bounding box center [254, 148] width 26 height 14
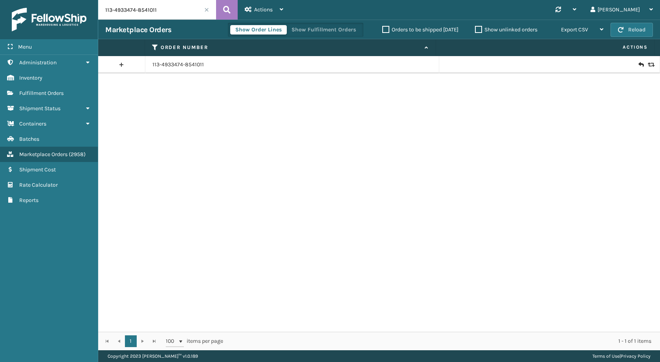
click at [176, 13] on input "113-4933474-8541011" at bounding box center [157, 10] width 118 height 20
paste input "111-6690146-2048240"
click at [227, 7] on icon at bounding box center [226, 10] width 7 height 12
type input "111-6690146-2048240"
click at [647, 64] on icon at bounding box center [649, 64] width 5 height 5
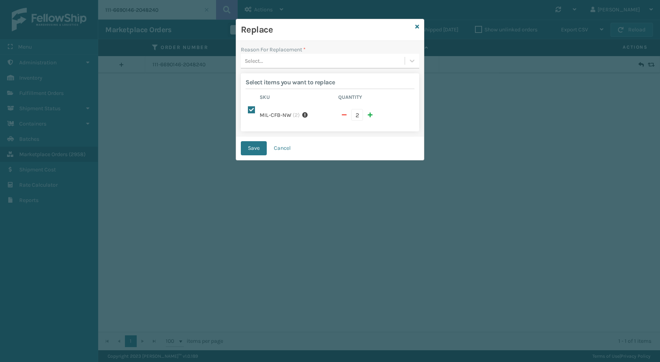
click at [344, 112] on span "button" at bounding box center [344, 114] width 5 height 5
checkbox input "false"
type input "1"
click at [322, 68] on div "Select..." at bounding box center [330, 61] width 178 height 15
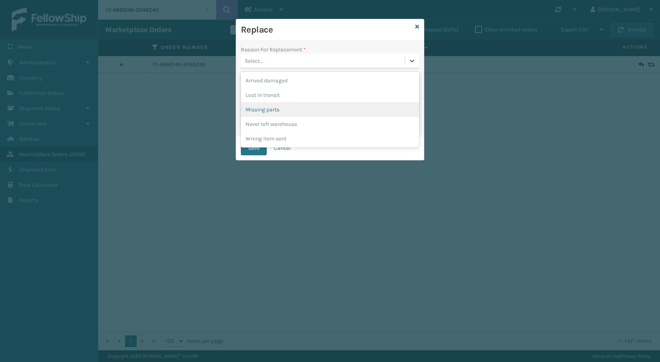
click at [289, 109] on div "Missing parts" at bounding box center [330, 109] width 178 height 15
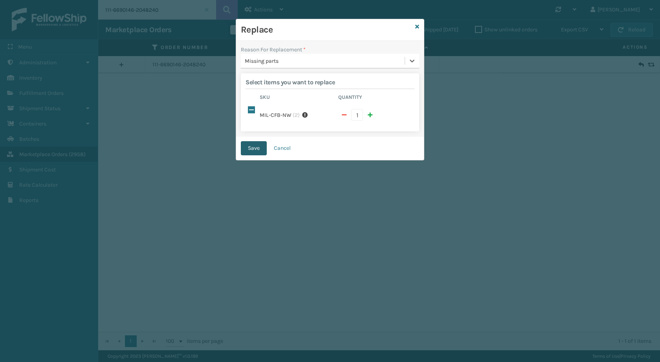
click at [252, 141] on button "Save" at bounding box center [254, 148] width 26 height 14
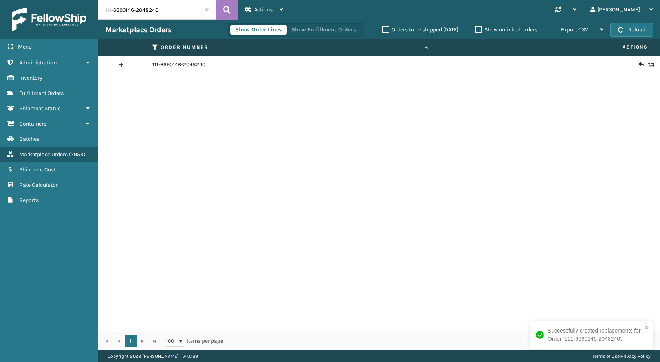
click at [186, 0] on input "111-6690146-2048240" at bounding box center [157, 10] width 118 height 20
paste input "3-7737105-8808232"
type input "113-7737105-8808232"
click at [233, 9] on button at bounding box center [227, 10] width 22 height 20
click at [183, 67] on link "113-7737105-8808232" at bounding box center [179, 65] width 54 height 8
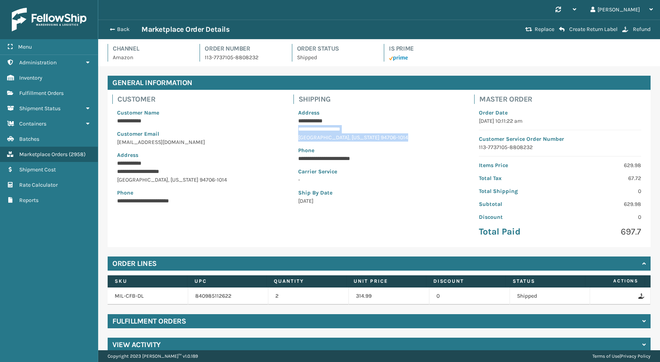
drag, startPoint x: 291, startPoint y: 127, endPoint x: 376, endPoint y: 136, distance: 84.9
click at [376, 136] on div "**********" at bounding box center [379, 157] width 172 height 106
copy div "**********"
click at [131, 29] on button "Back" at bounding box center [123, 29] width 36 height 7
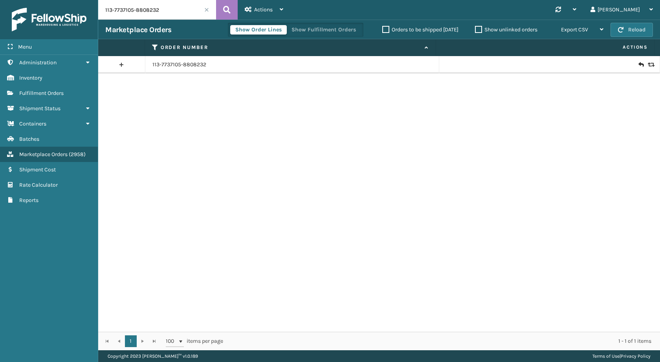
click at [647, 67] on icon at bounding box center [649, 64] width 5 height 5
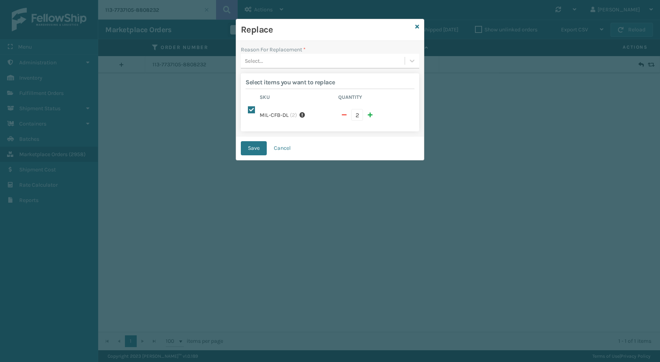
click at [304, 61] on div "Select..." at bounding box center [323, 61] width 164 height 13
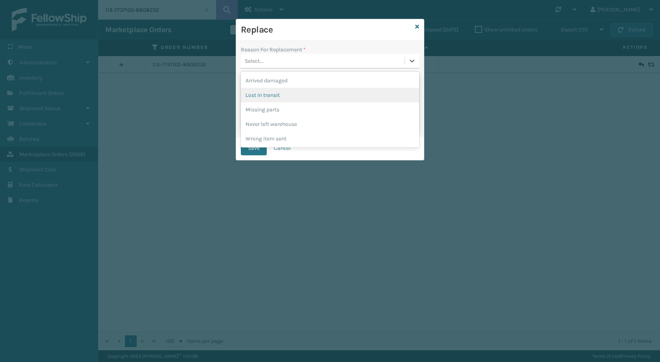
click at [271, 97] on div "Lost in transit" at bounding box center [330, 95] width 178 height 15
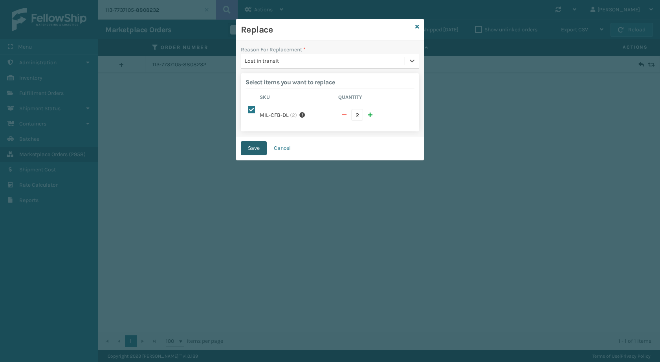
click at [254, 141] on button "Save" at bounding box center [254, 148] width 26 height 14
